Goal: Contribute content: Add original content to the website for others to see

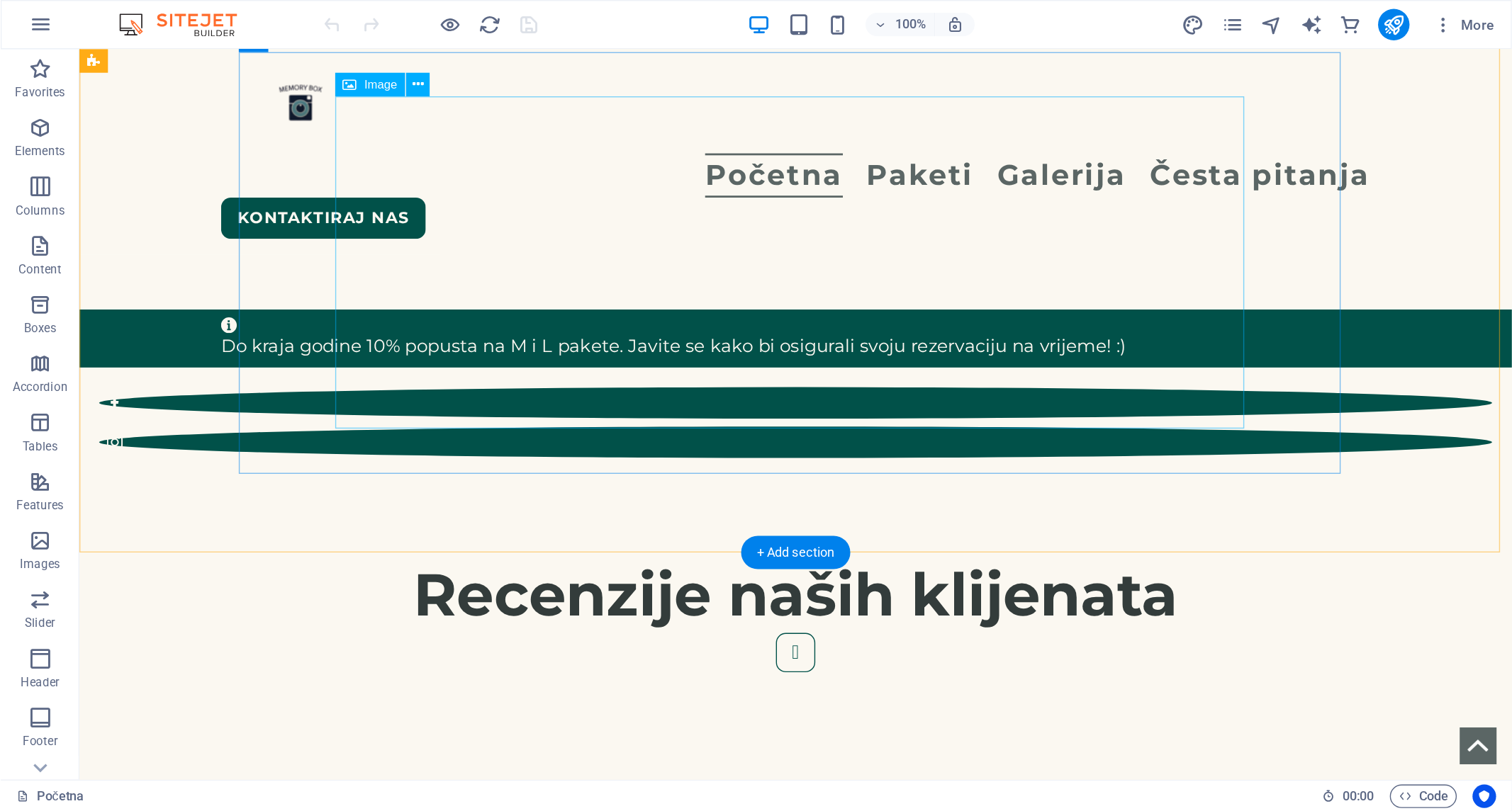
scroll to position [624, 0]
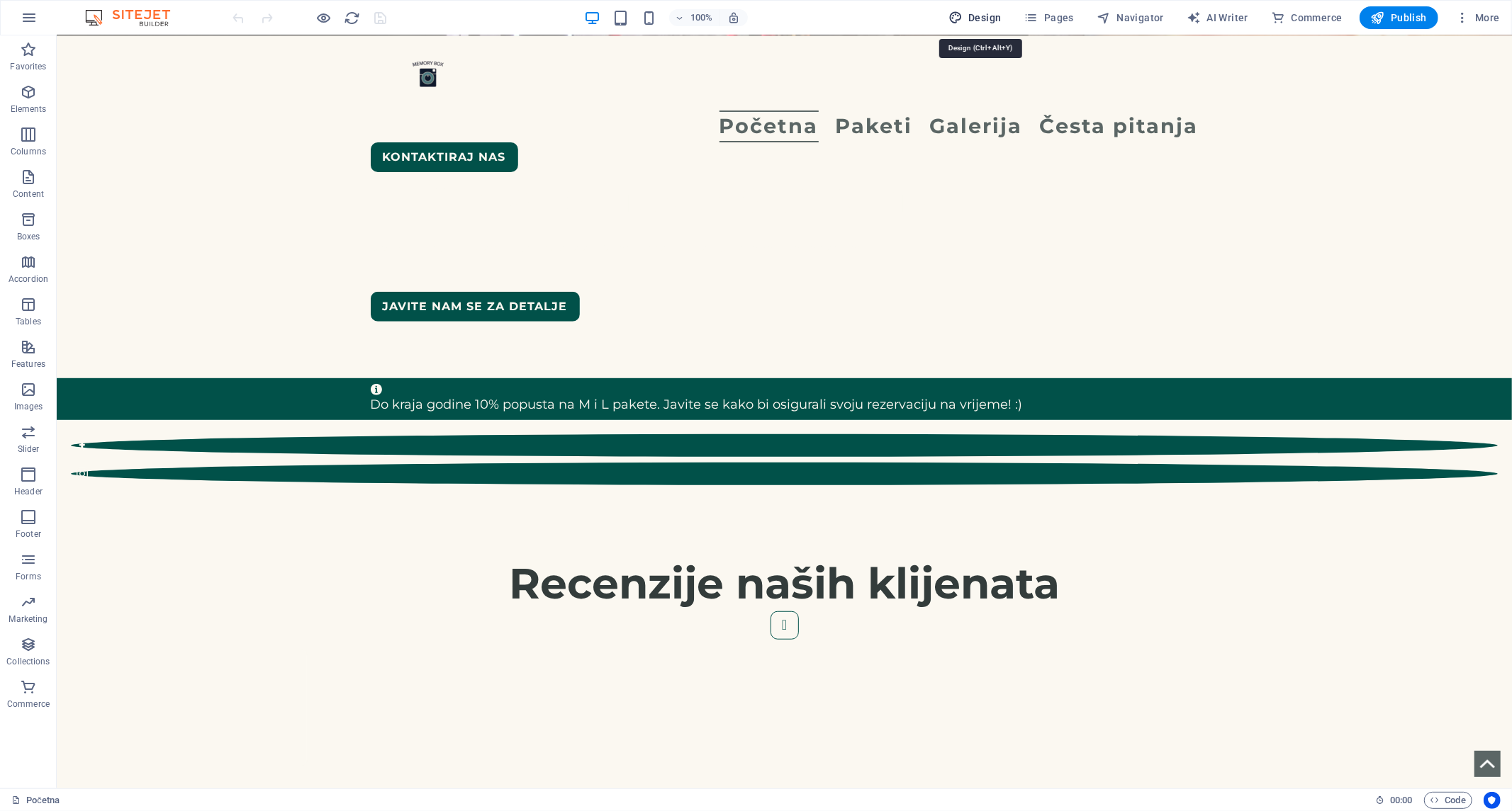
click at [986, 14] on span "Design" at bounding box center [975, 17] width 53 height 14
select select "px"
select select "400"
select select "px"
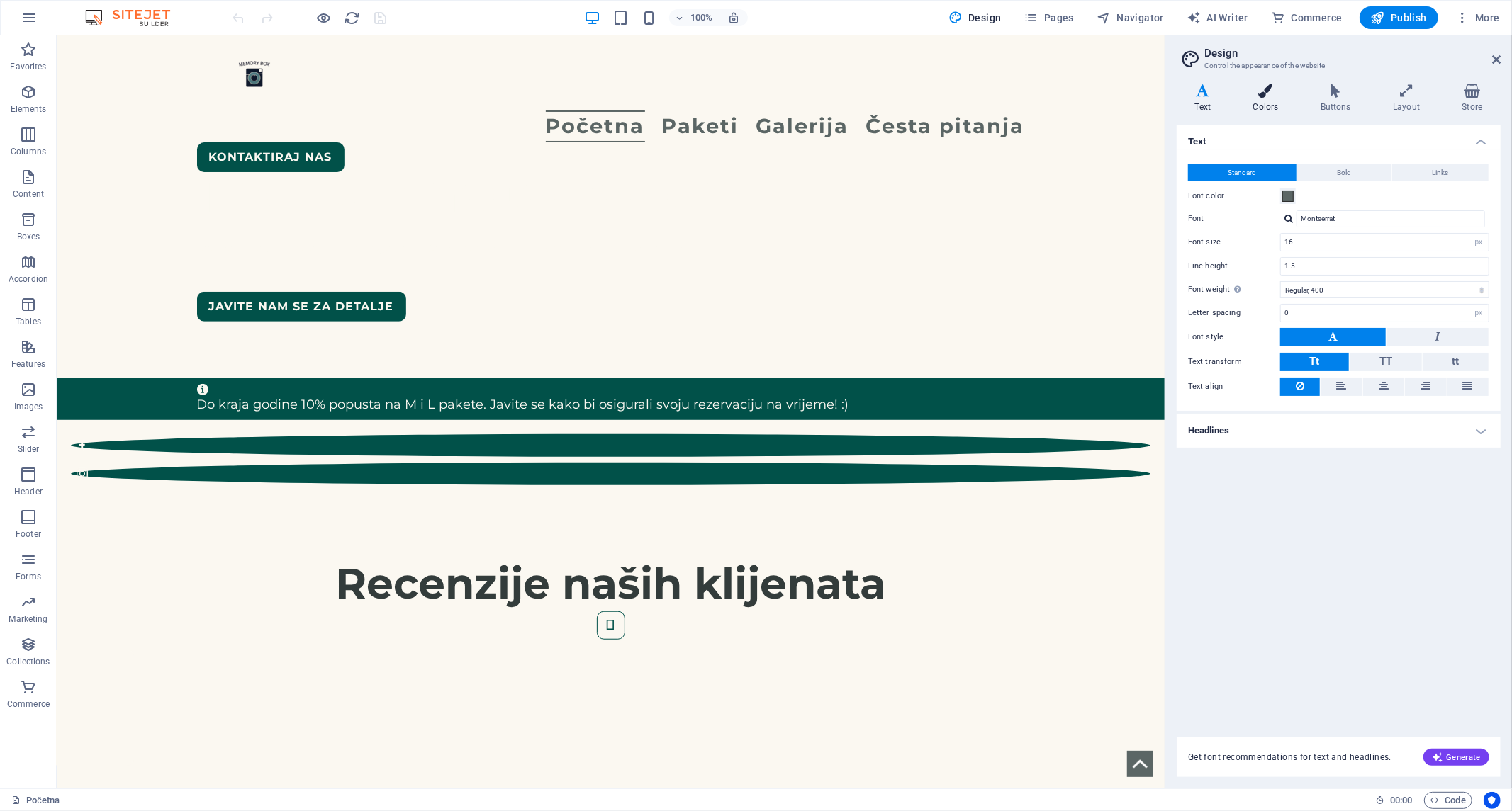
click at [1088, 95] on icon at bounding box center [1266, 90] width 61 height 14
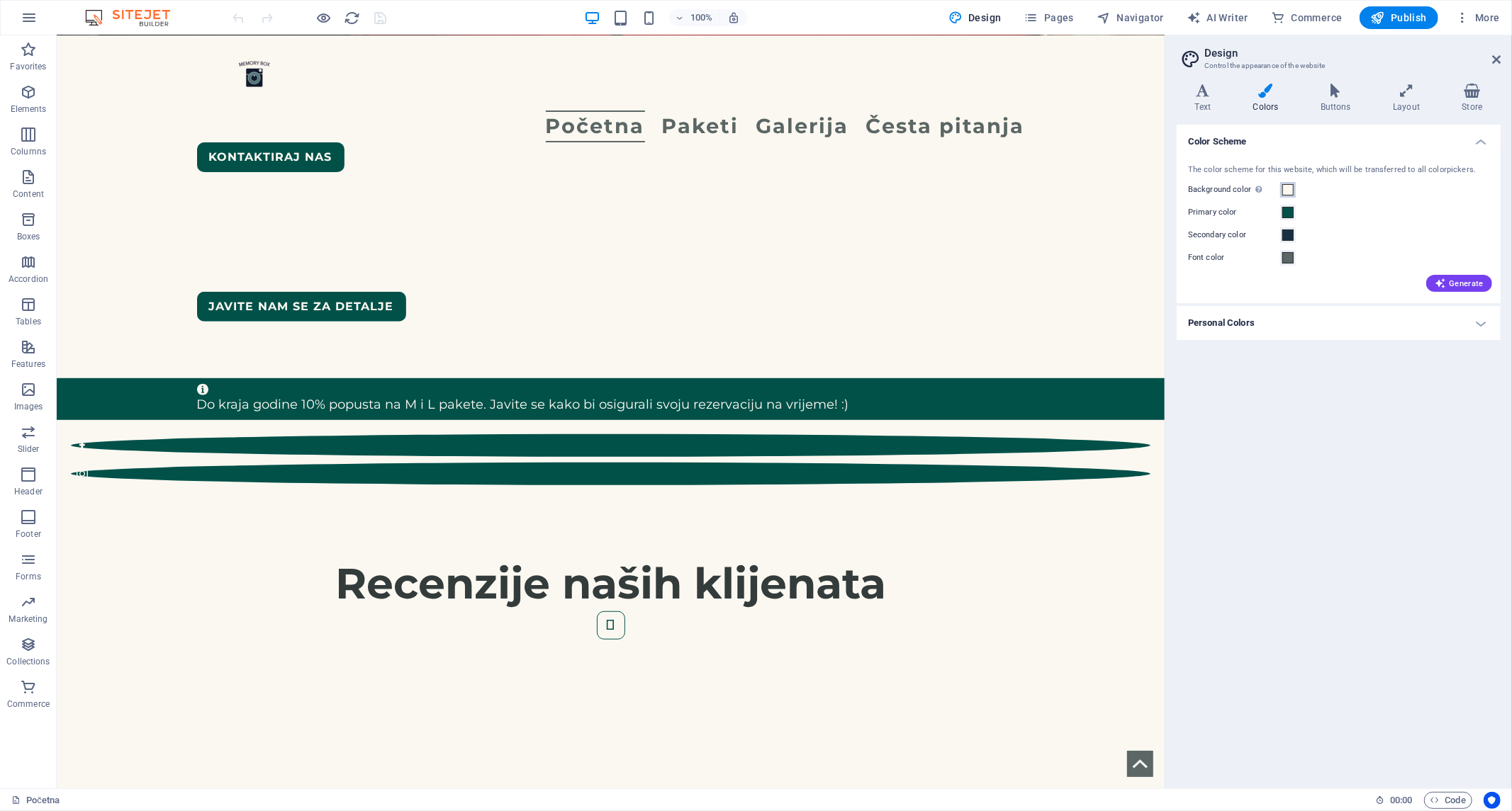
click at [1088, 186] on span at bounding box center [1287, 190] width 11 height 11
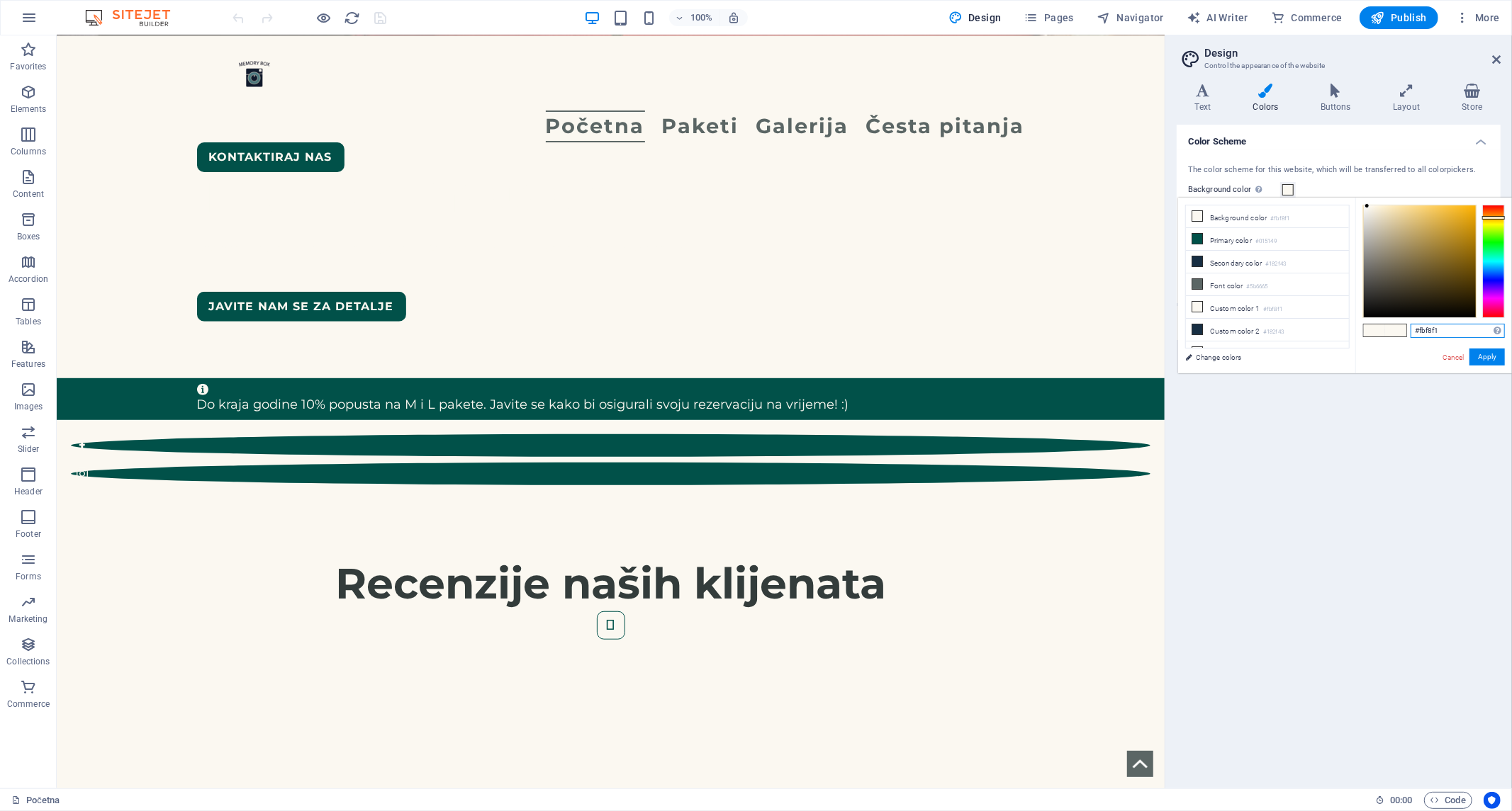
click at [1088, 324] on input "#fbf8f1" at bounding box center [1458, 331] width 94 height 14
click at [901, 584] on div "1 2 3" at bounding box center [610, 791] width 794 height 361
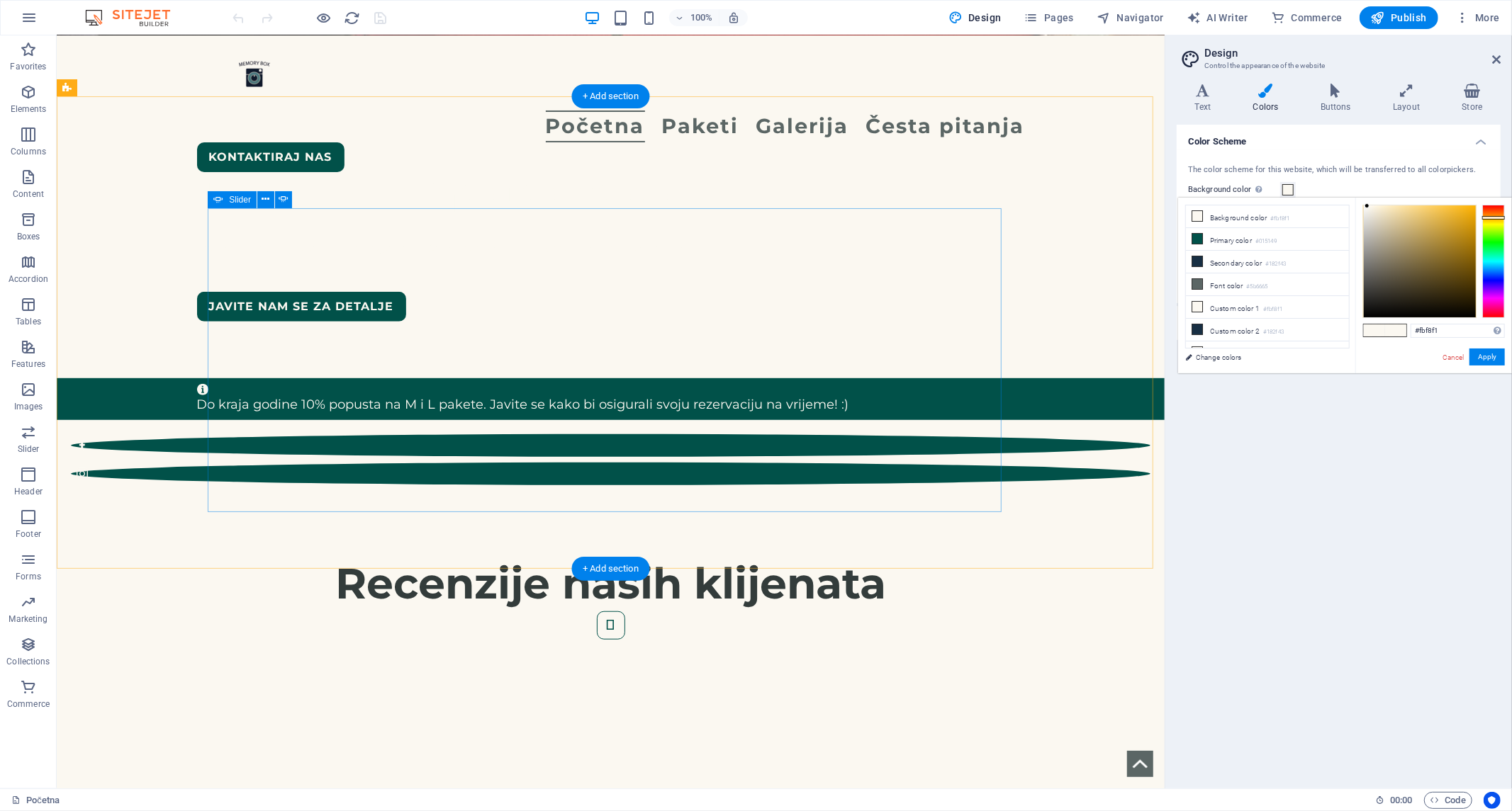
select select "ms"
select select "s"
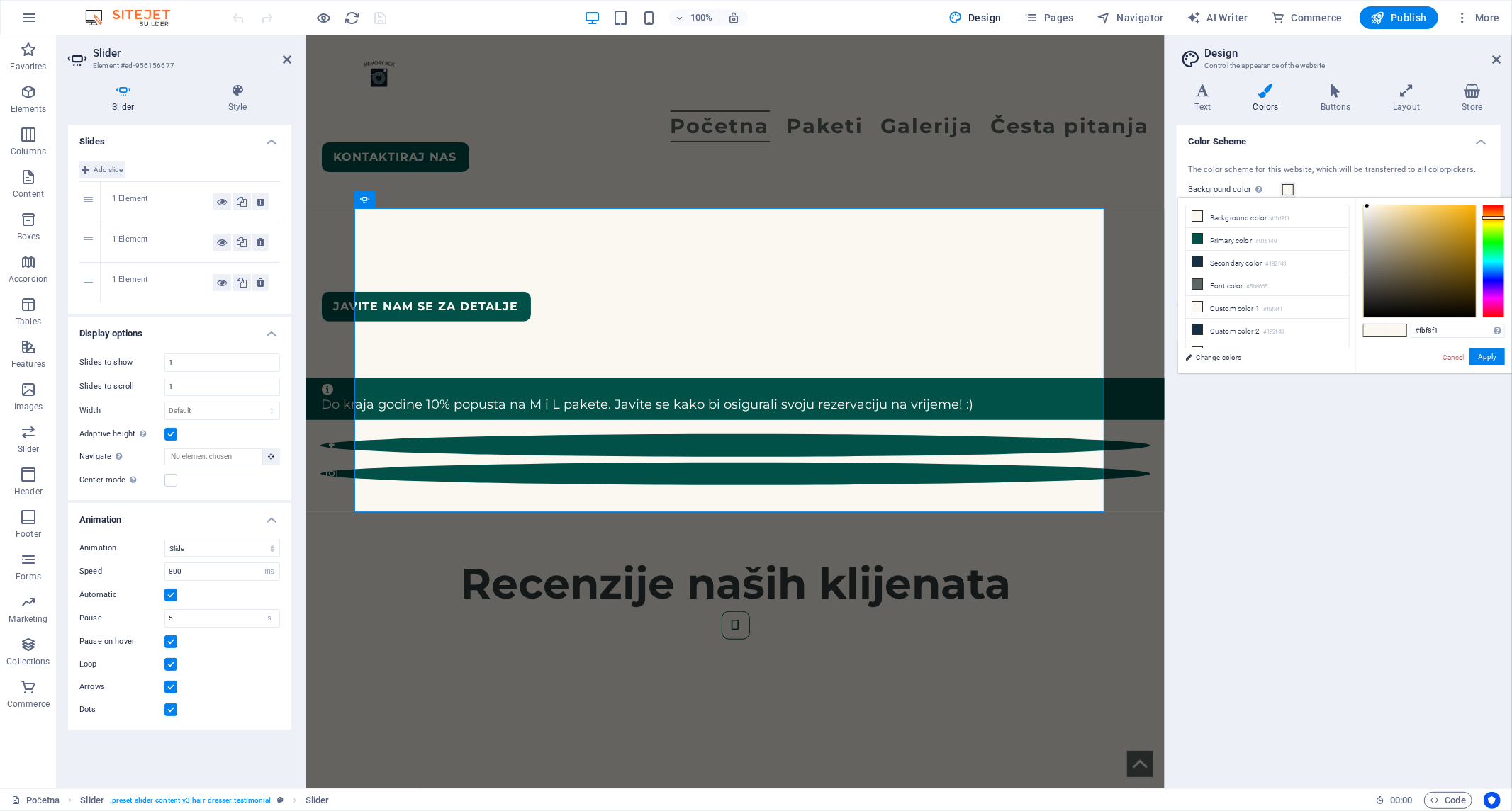
click at [82, 168] on icon at bounding box center [85, 170] width 8 height 17
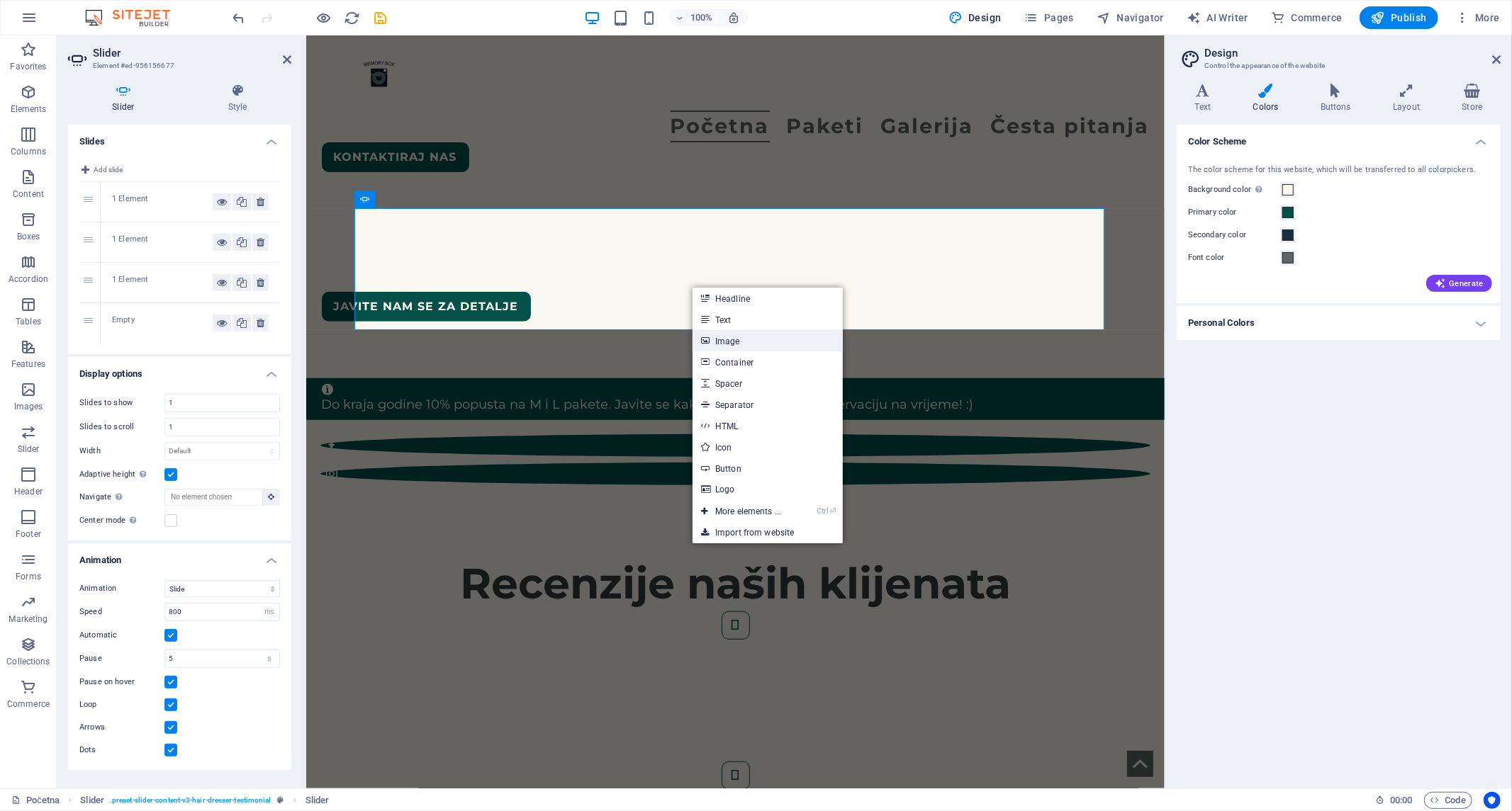
click at [740, 334] on link "Image" at bounding box center [768, 340] width 151 height 21
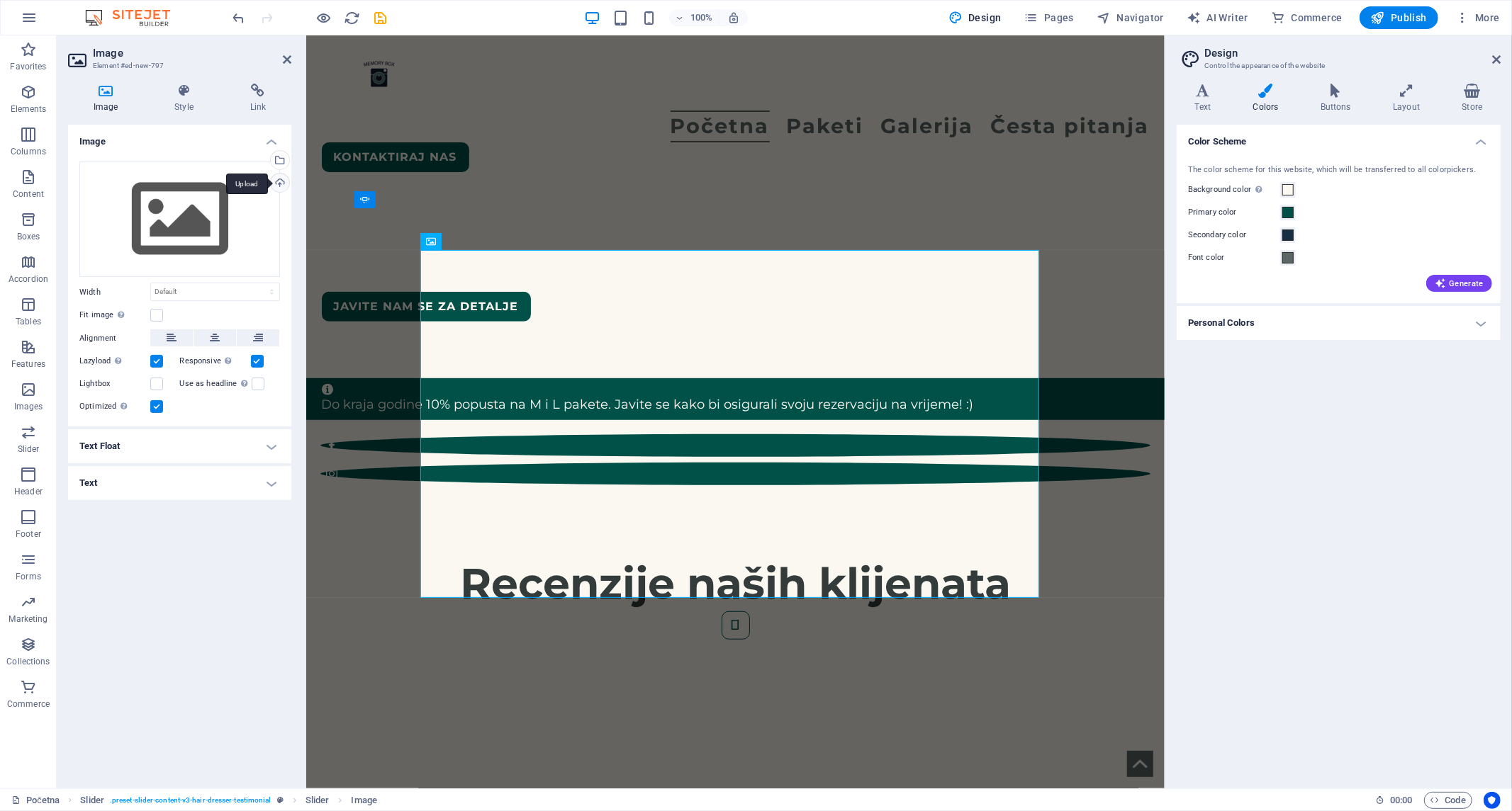
click at [280, 185] on div "Upload" at bounding box center [278, 184] width 21 height 21
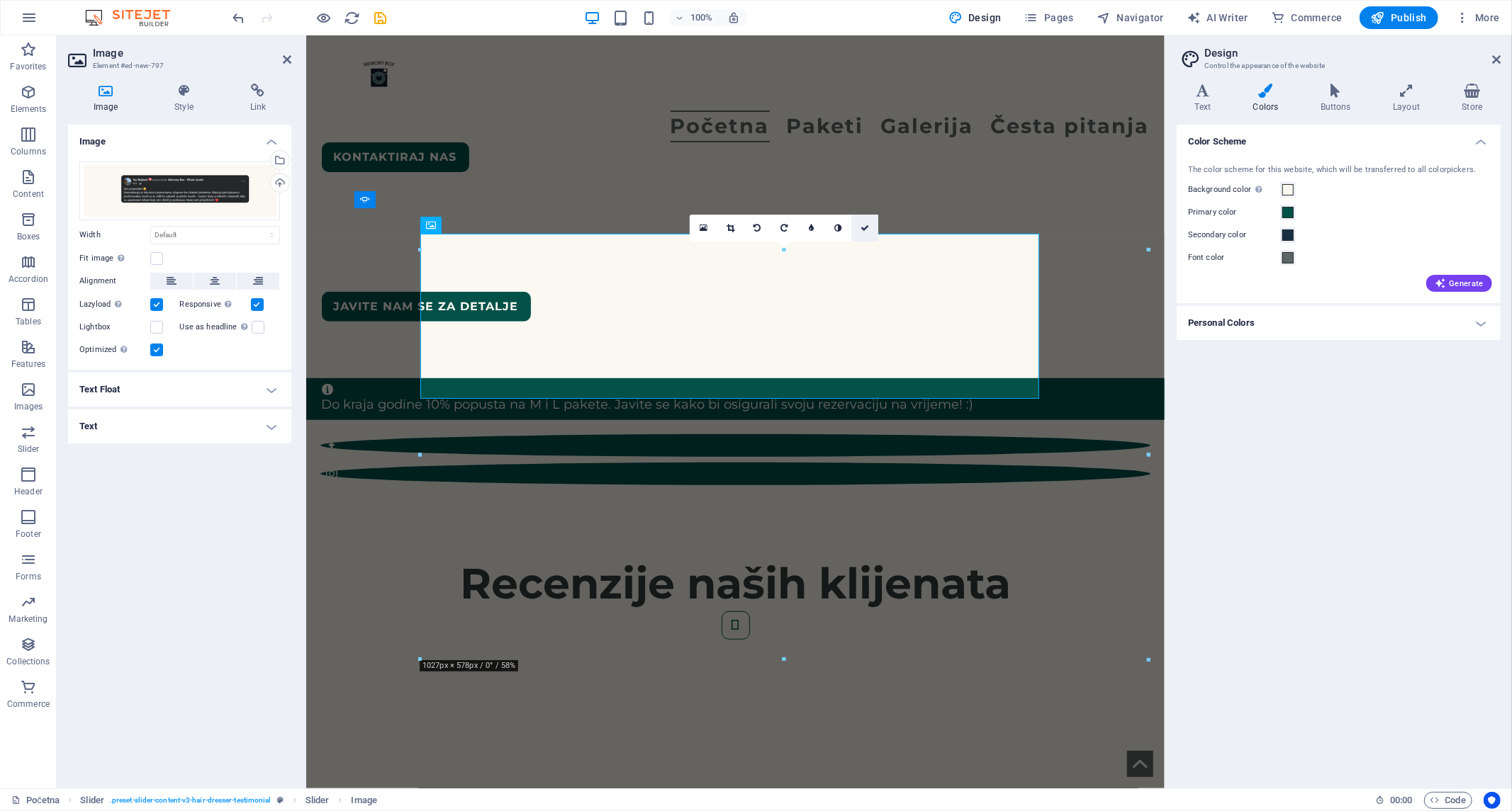
click at [867, 231] on icon at bounding box center [865, 228] width 9 height 9
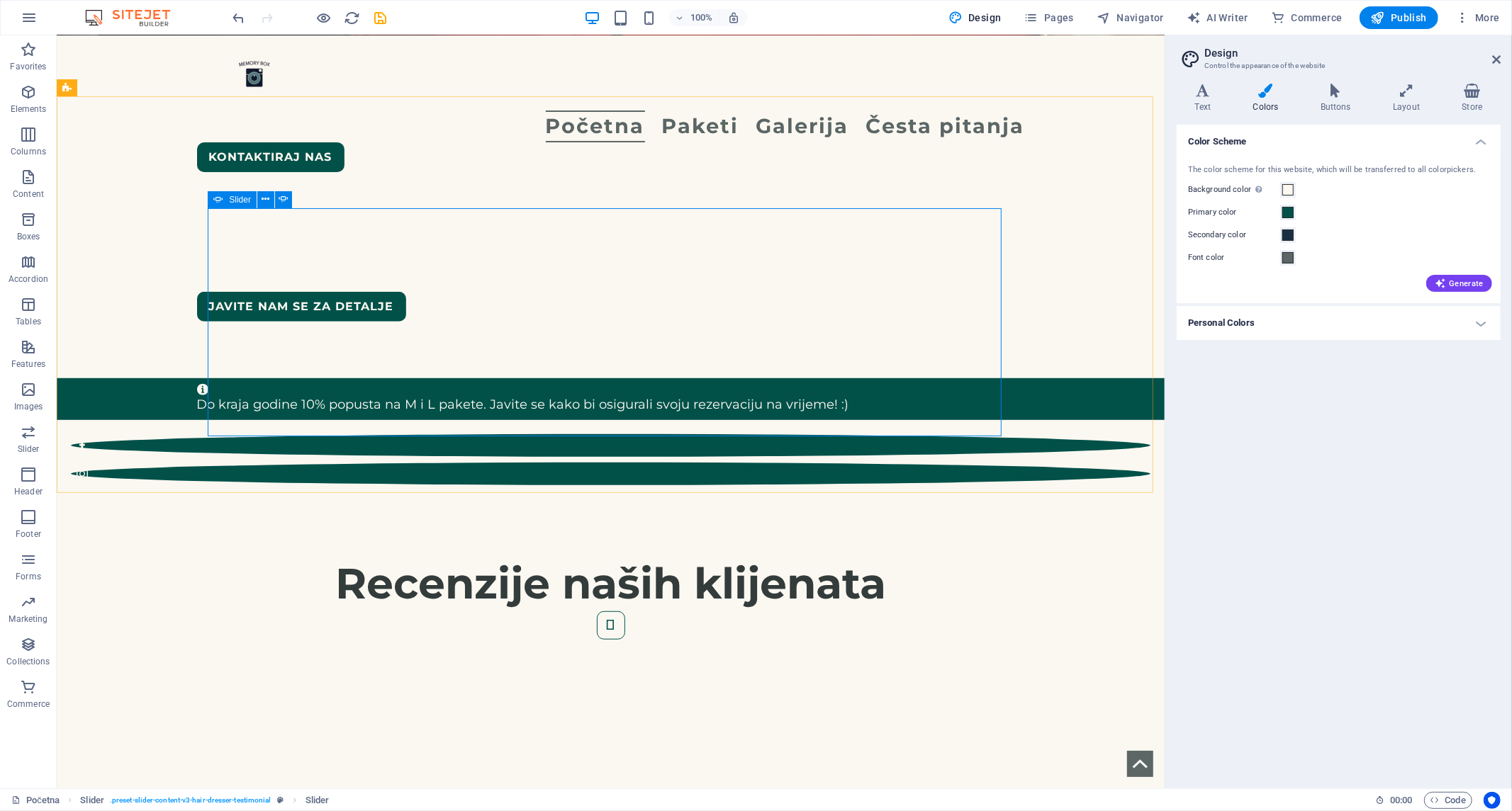
click at [223, 200] on div "Slider" at bounding box center [232, 200] width 49 height 17
select select "ms"
select select "s"
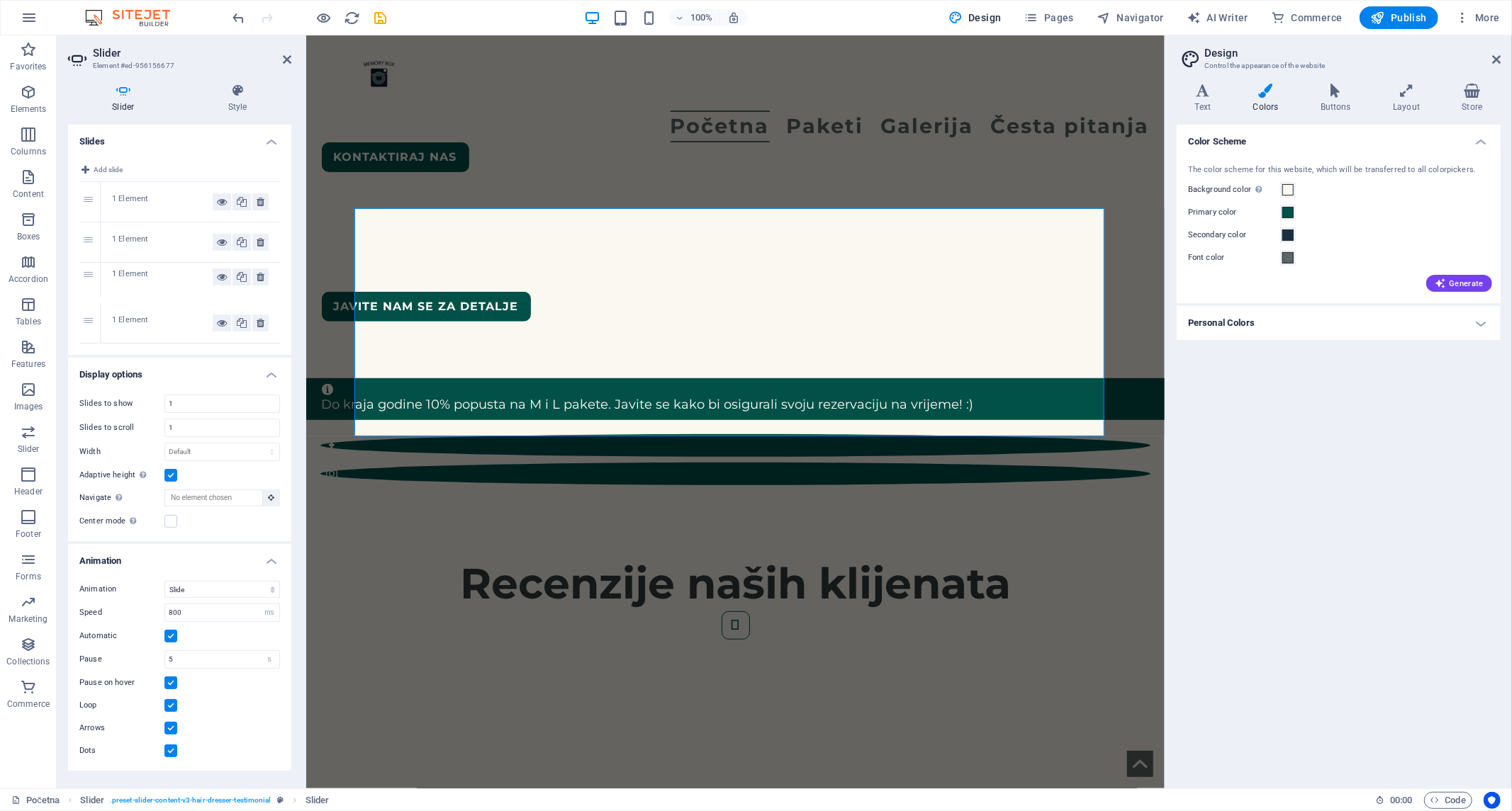
drag, startPoint x: 94, startPoint y: 328, endPoint x: 93, endPoint y: 282, distance: 46.0
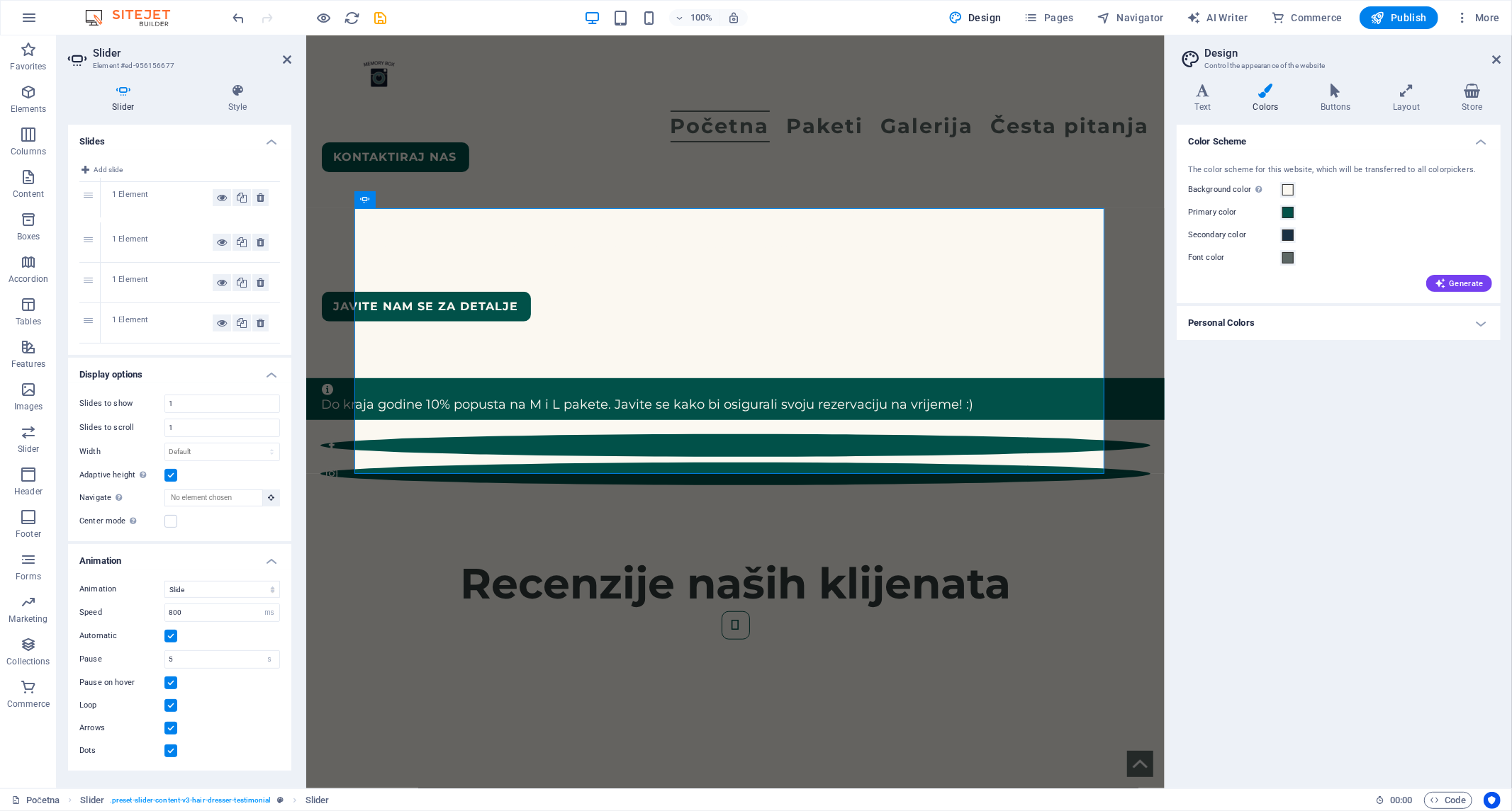
drag, startPoint x: 87, startPoint y: 282, endPoint x: 92, endPoint y: 197, distance: 85.1
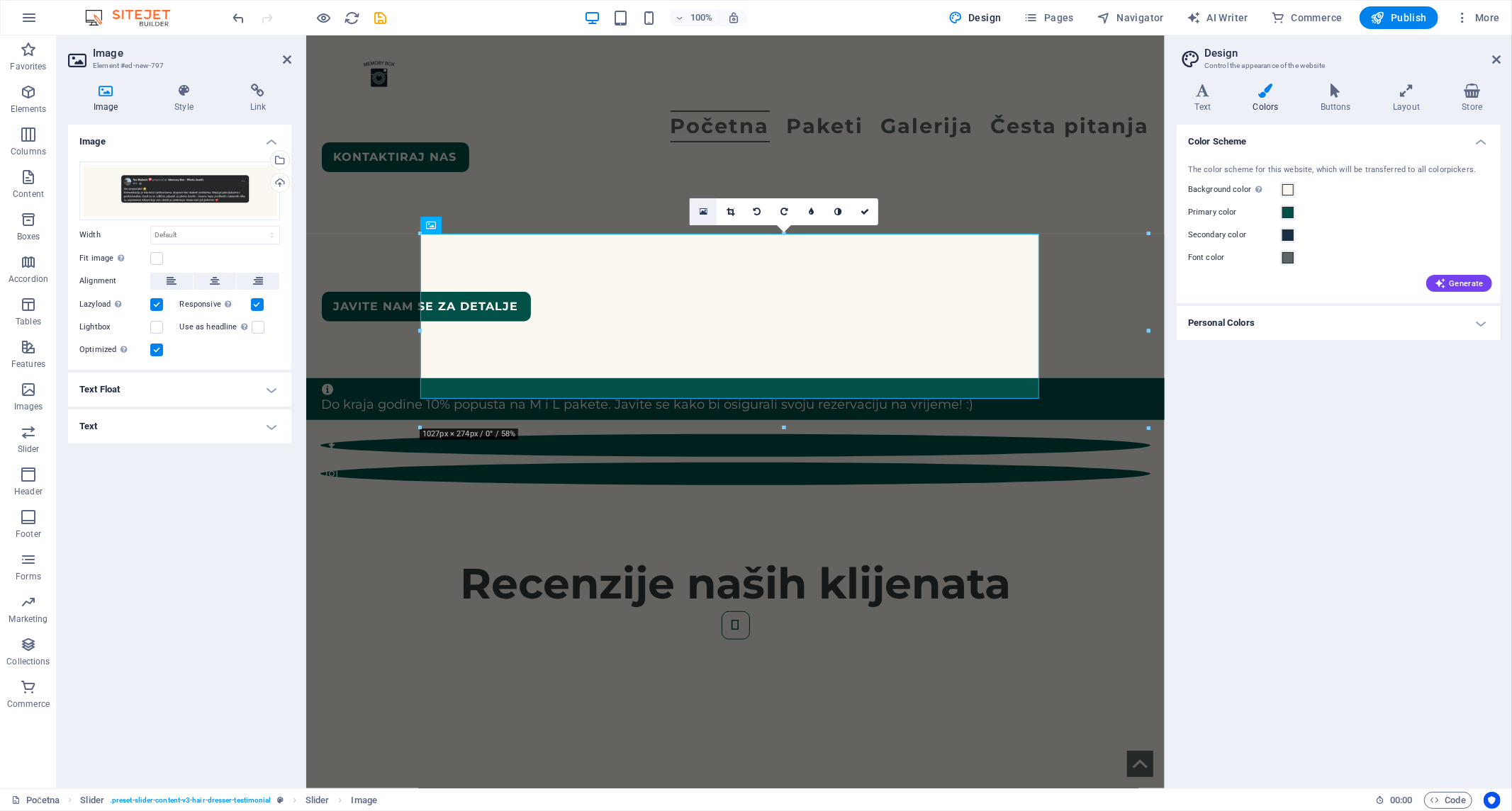
click at [699, 203] on link at bounding box center [703, 212] width 27 height 27
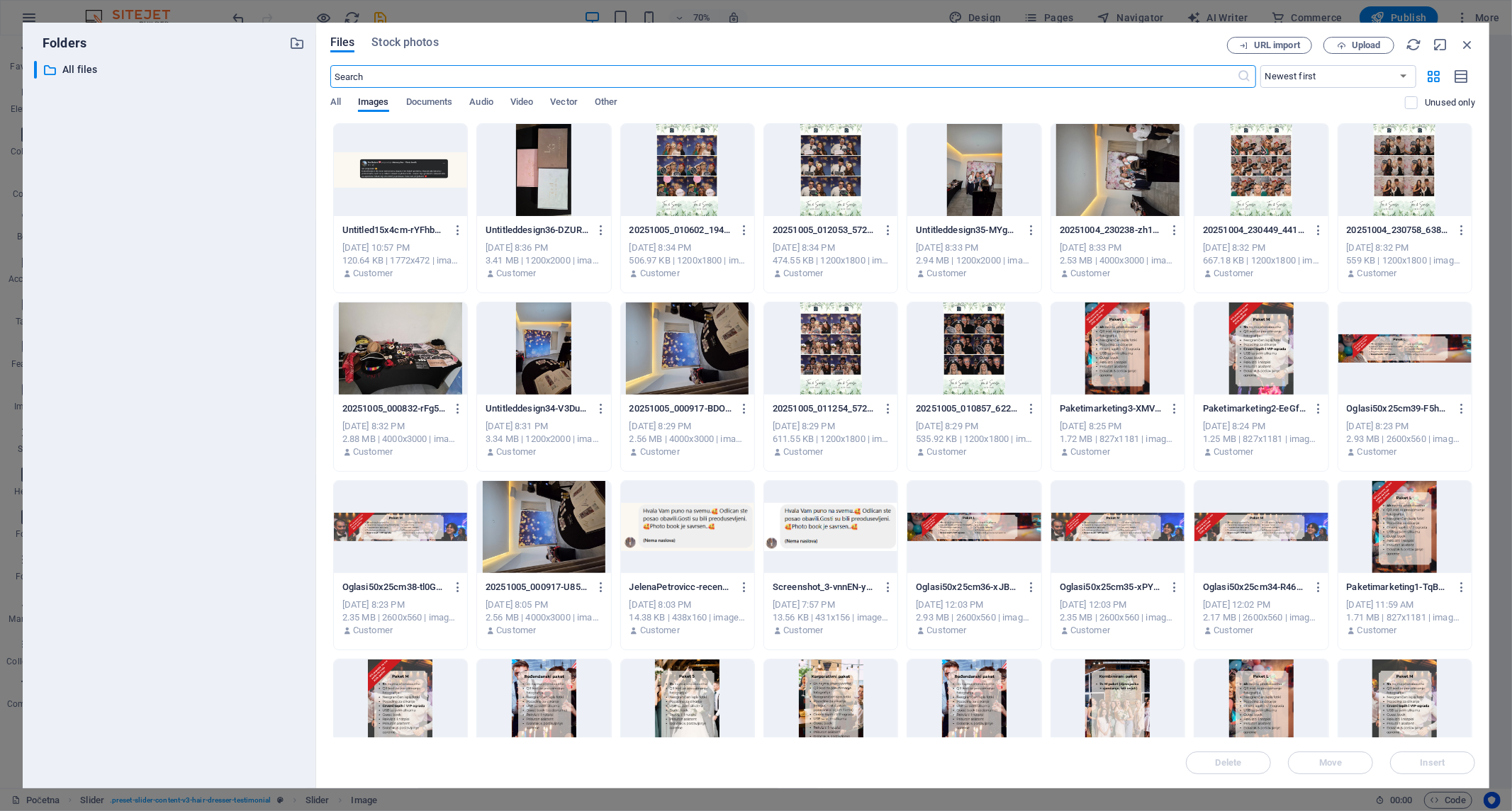
scroll to position [882, 0]
click at [1088, 40] on icon "button" at bounding box center [1468, 44] width 15 height 15
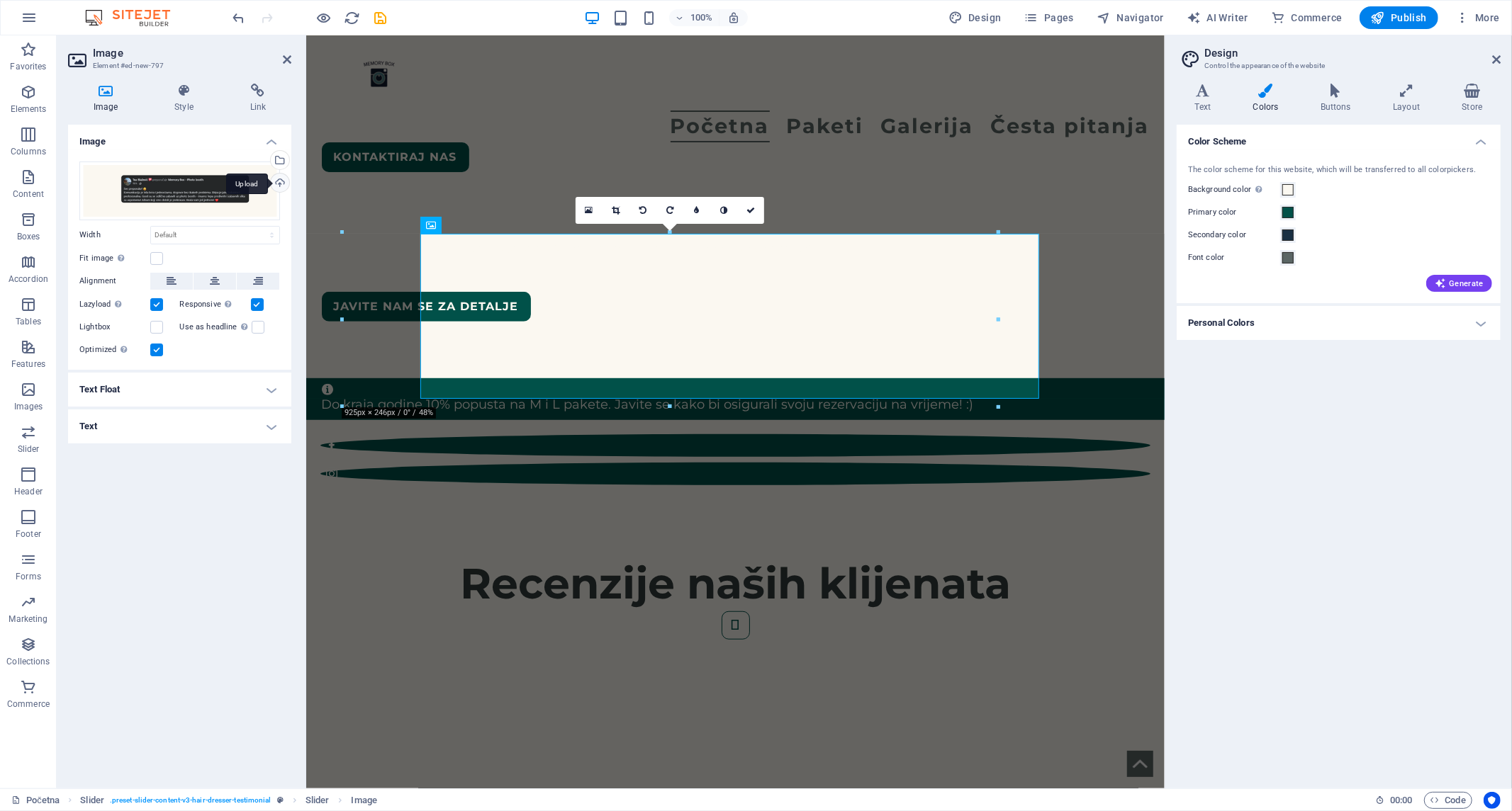
click at [280, 187] on div "Upload" at bounding box center [278, 184] width 21 height 21
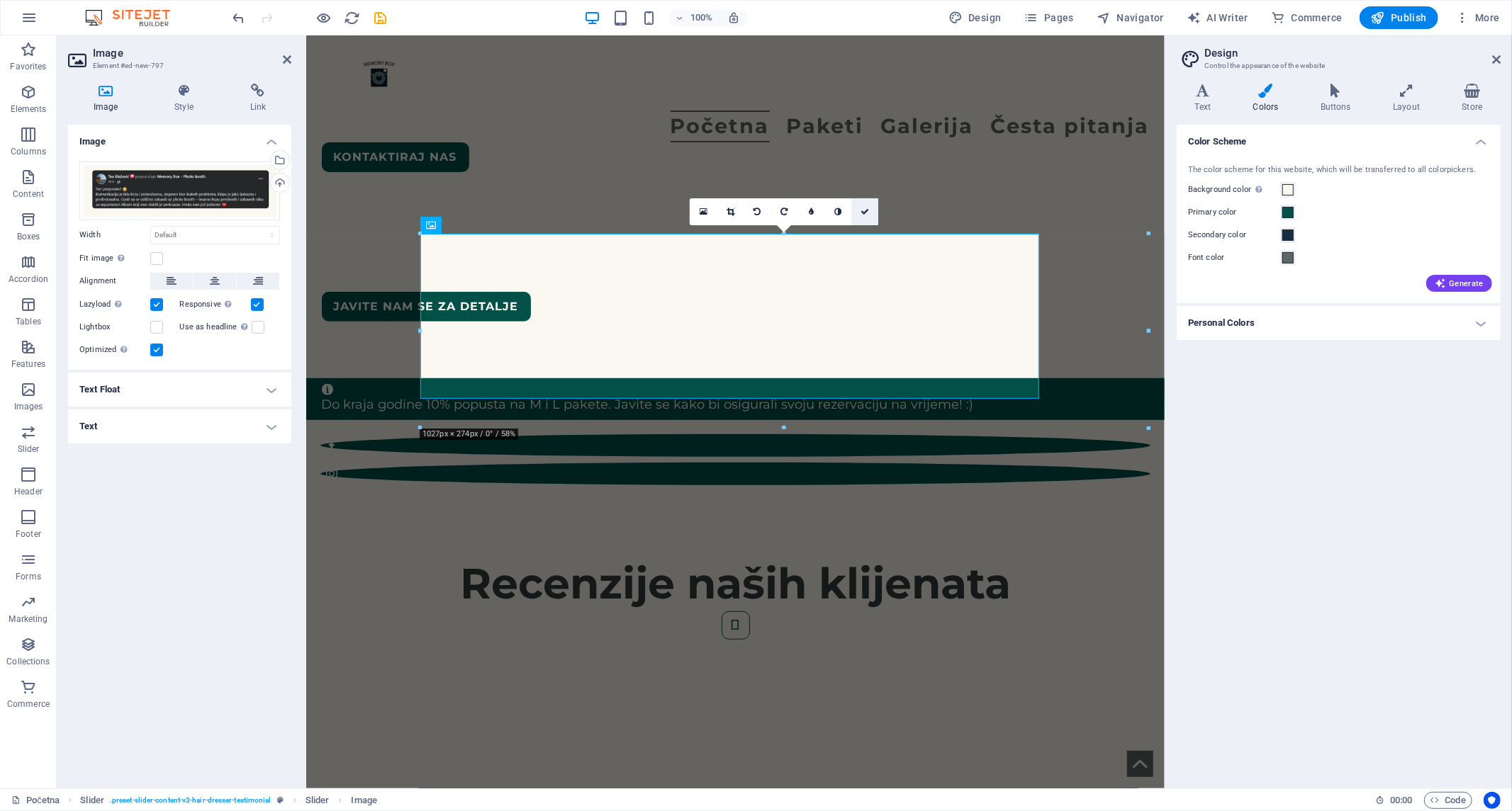
click at [869, 208] on icon at bounding box center [865, 212] width 9 height 9
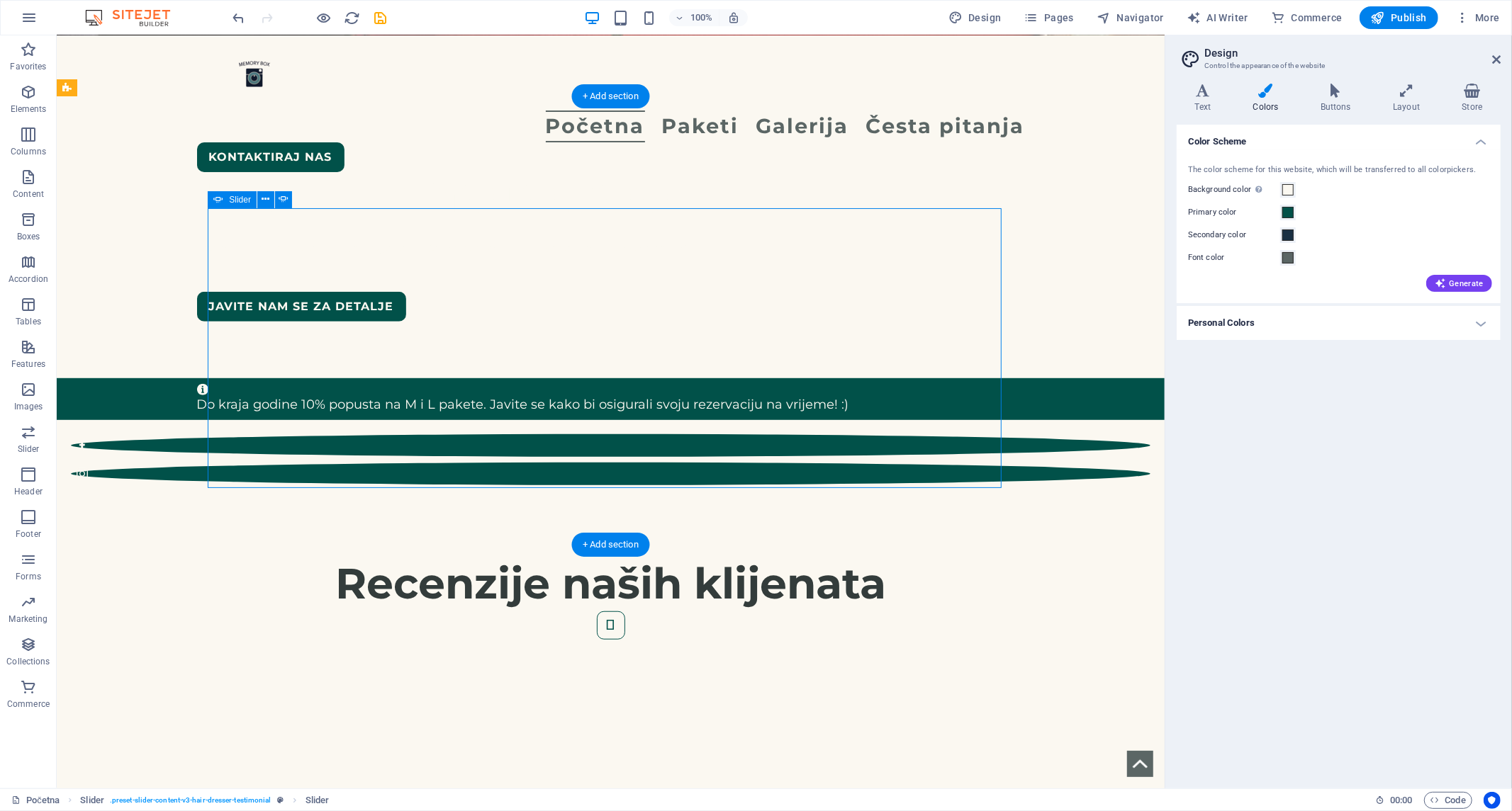
click at [596, 584] on button "button" at bounding box center [610, 625] width 28 height 28
select select "ms"
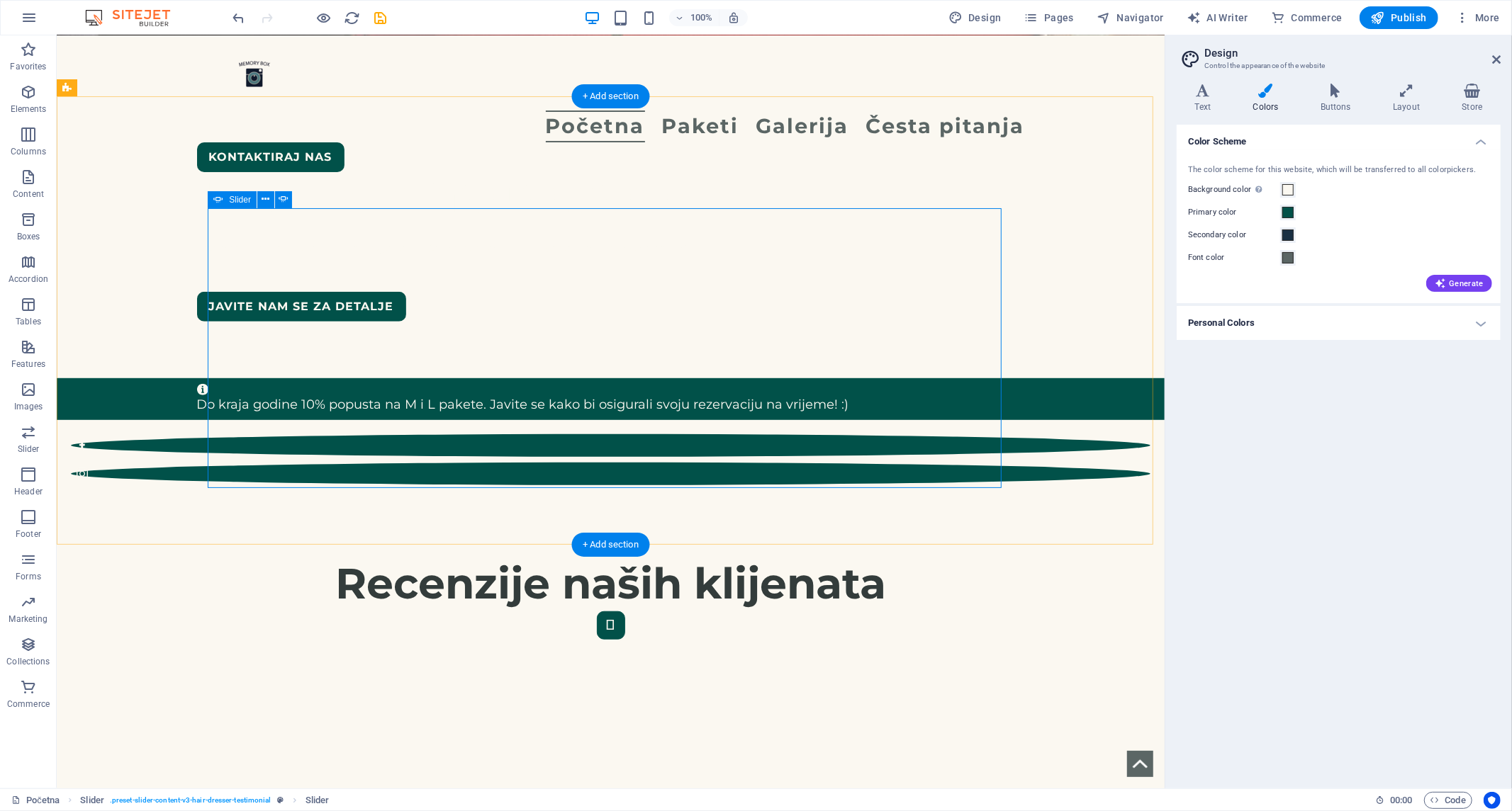
select select "s"
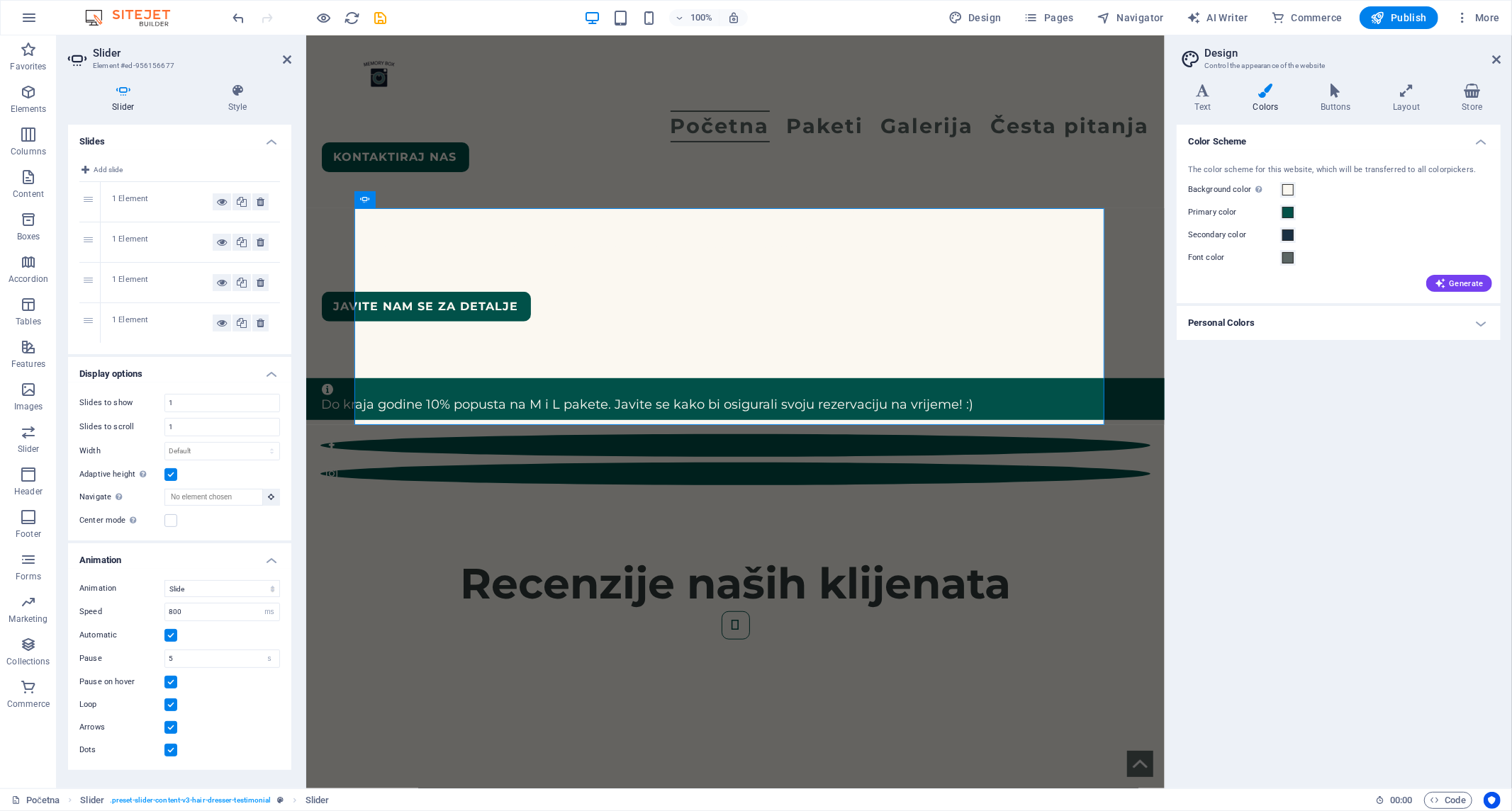
click at [291, 59] on aside "Slider Element #ed-956156677 Slider Style Slides Add slide 1 1 Element 2 1 Elem…" at bounding box center [181, 412] width 249 height 753
click at [385, 10] on icon "save" at bounding box center [381, 18] width 16 height 16
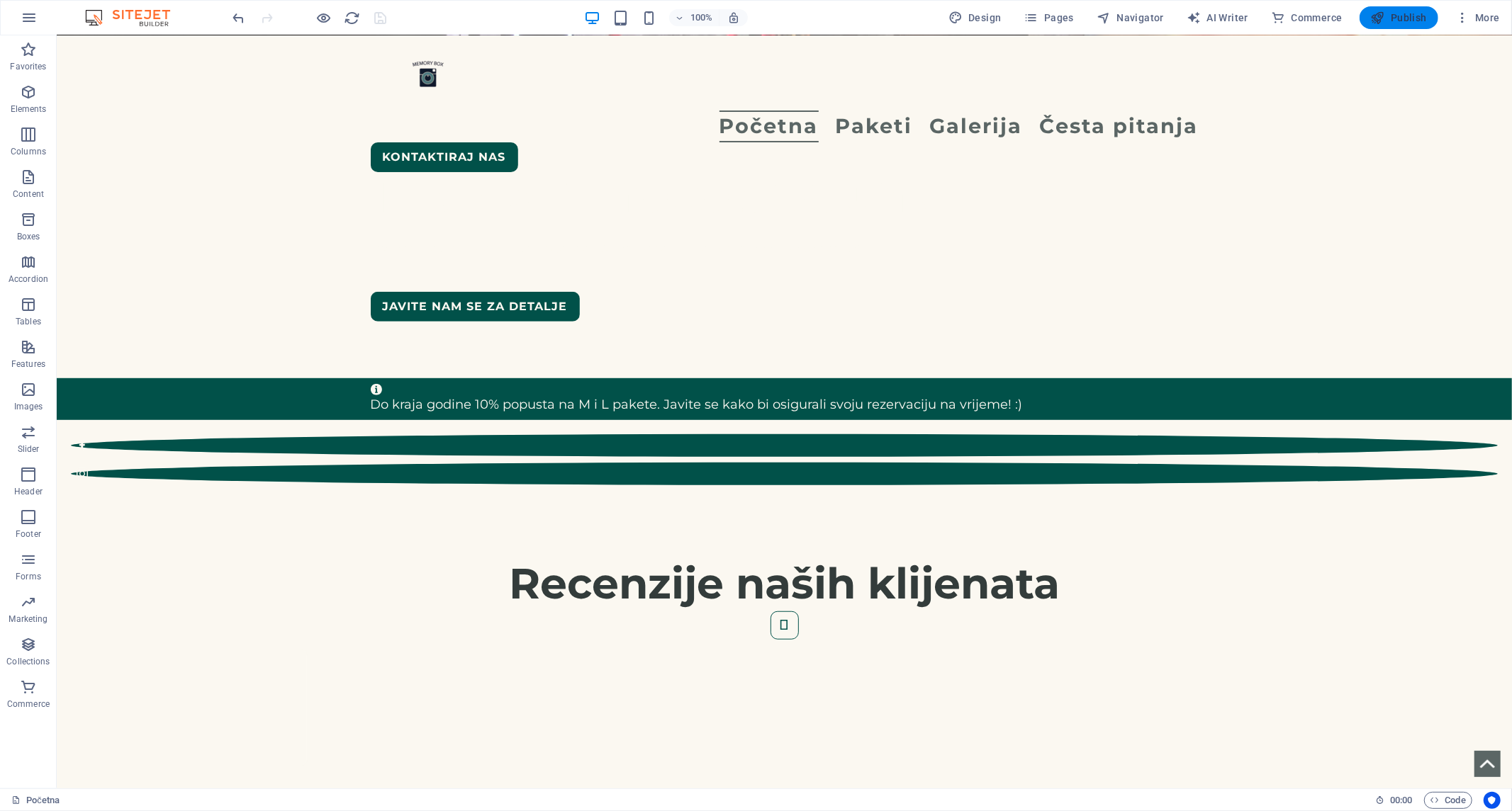
click at [1088, 12] on span "Publish" at bounding box center [1400, 17] width 56 height 14
